Goal: Transaction & Acquisition: Purchase product/service

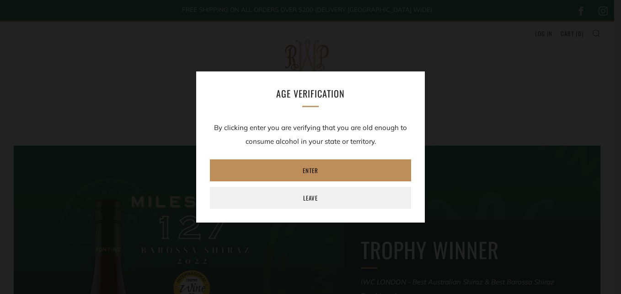
click at [304, 170] on link "Enter" at bounding box center [310, 170] width 201 height 22
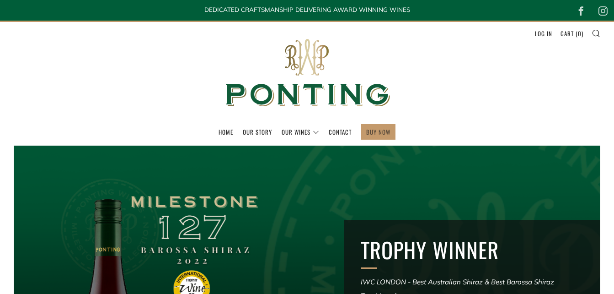
click at [374, 137] on link "BUY NOW" at bounding box center [378, 131] width 24 height 15
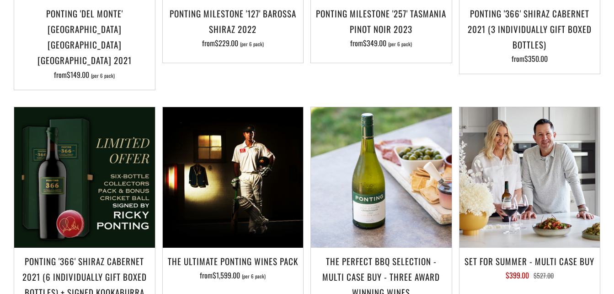
scroll to position [859, 0]
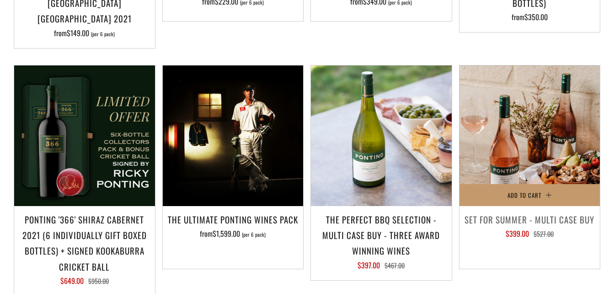
click at [526, 123] on img at bounding box center [529, 135] width 141 height 141
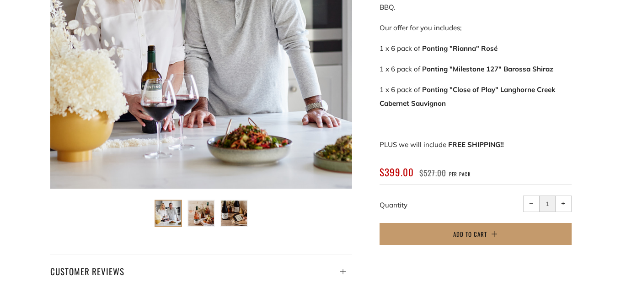
scroll to position [274, 0]
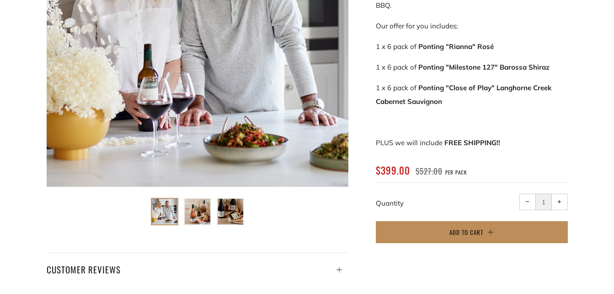
click at [482, 231] on span "Add to Cart" at bounding box center [466, 231] width 34 height 9
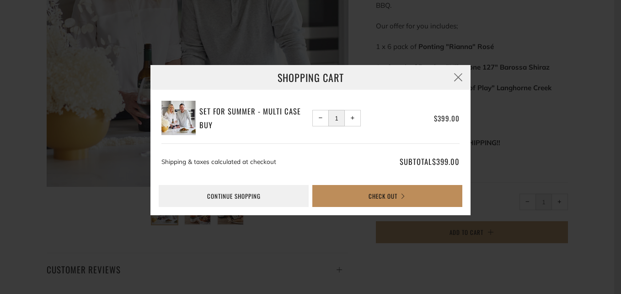
click at [397, 196] on button "Check Out" at bounding box center [387, 196] width 150 height 22
